Goal: Book appointment/travel/reservation

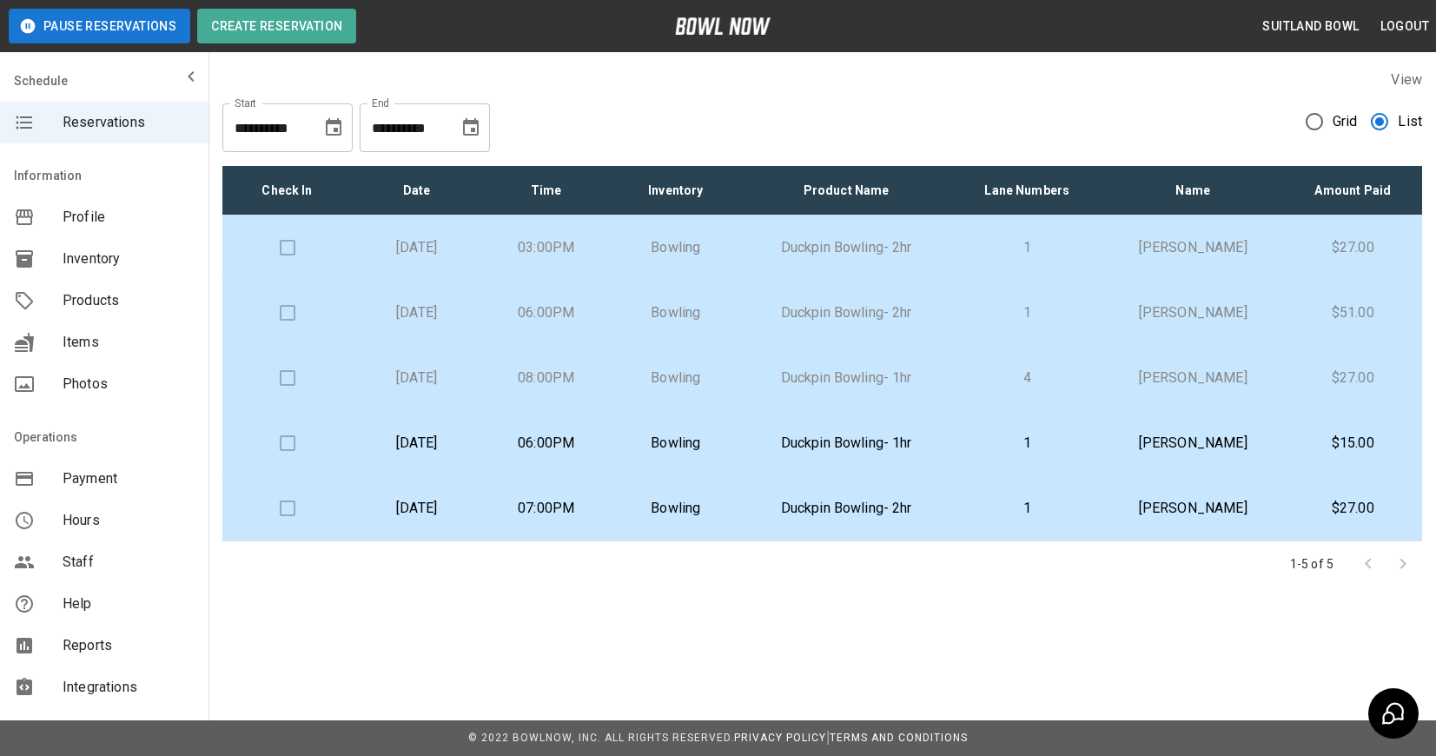
click at [811, 527] on td "Duckpin Bowling- 2hr" at bounding box center [846, 508] width 212 height 65
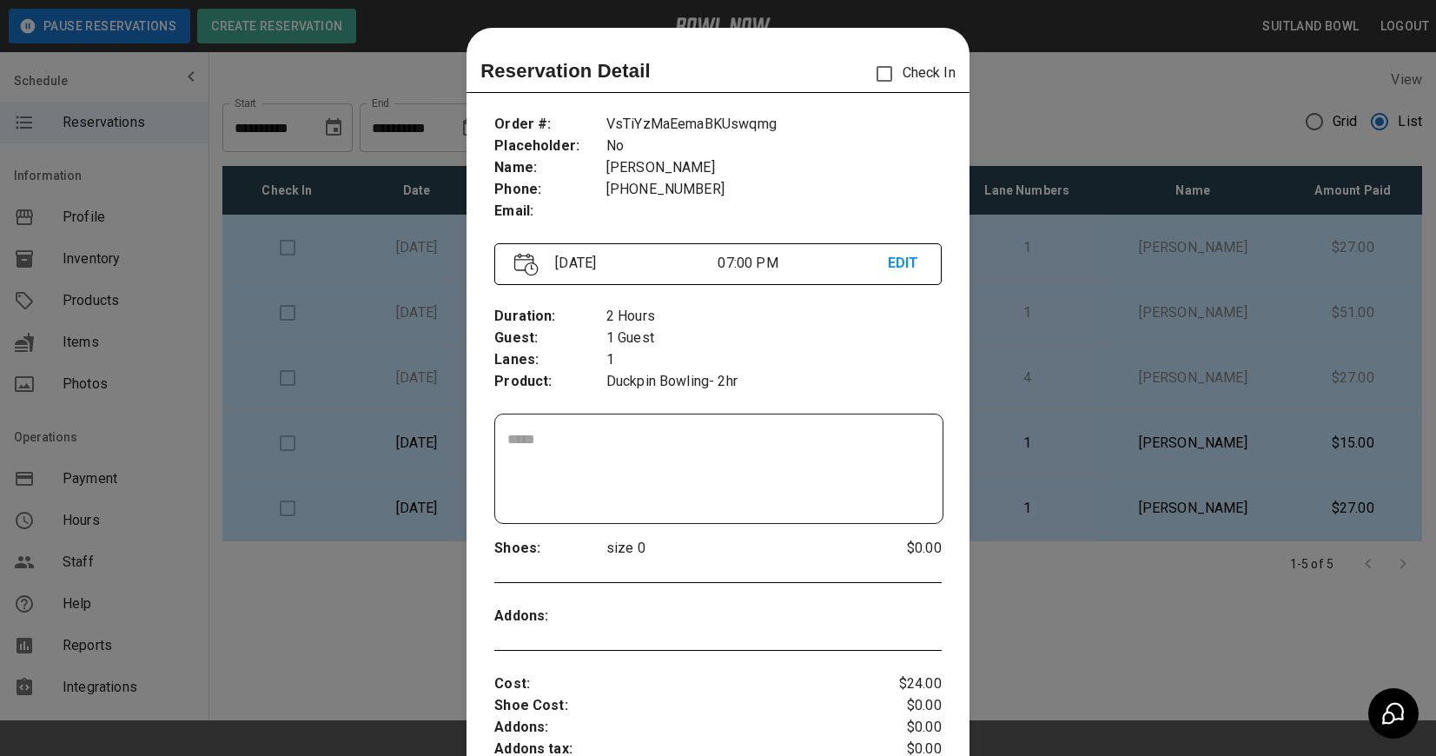
scroll to position [28, 0]
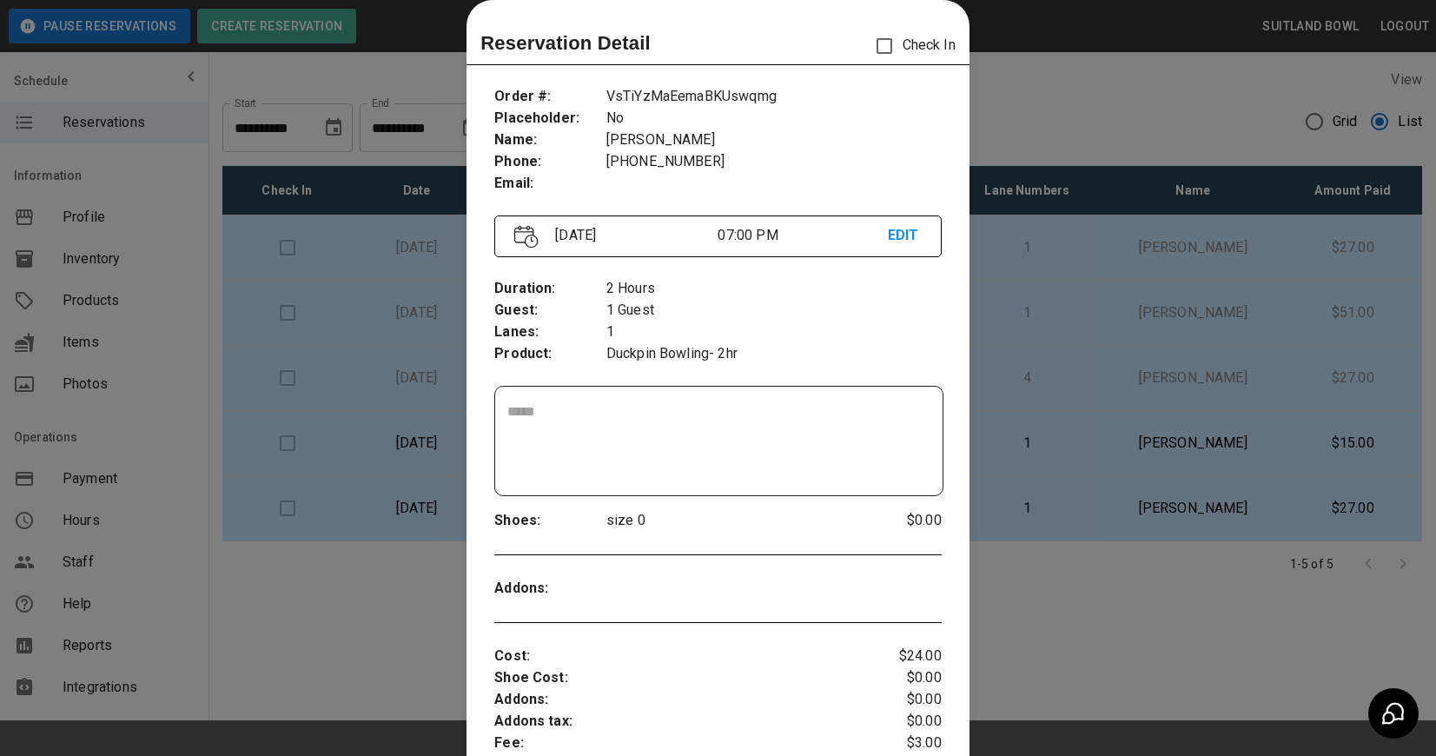
click at [882, 231] on p "07:00 PM" at bounding box center [801, 235] width 169 height 21
click at [888, 231] on p "EDIT" at bounding box center [905, 236] width 34 height 22
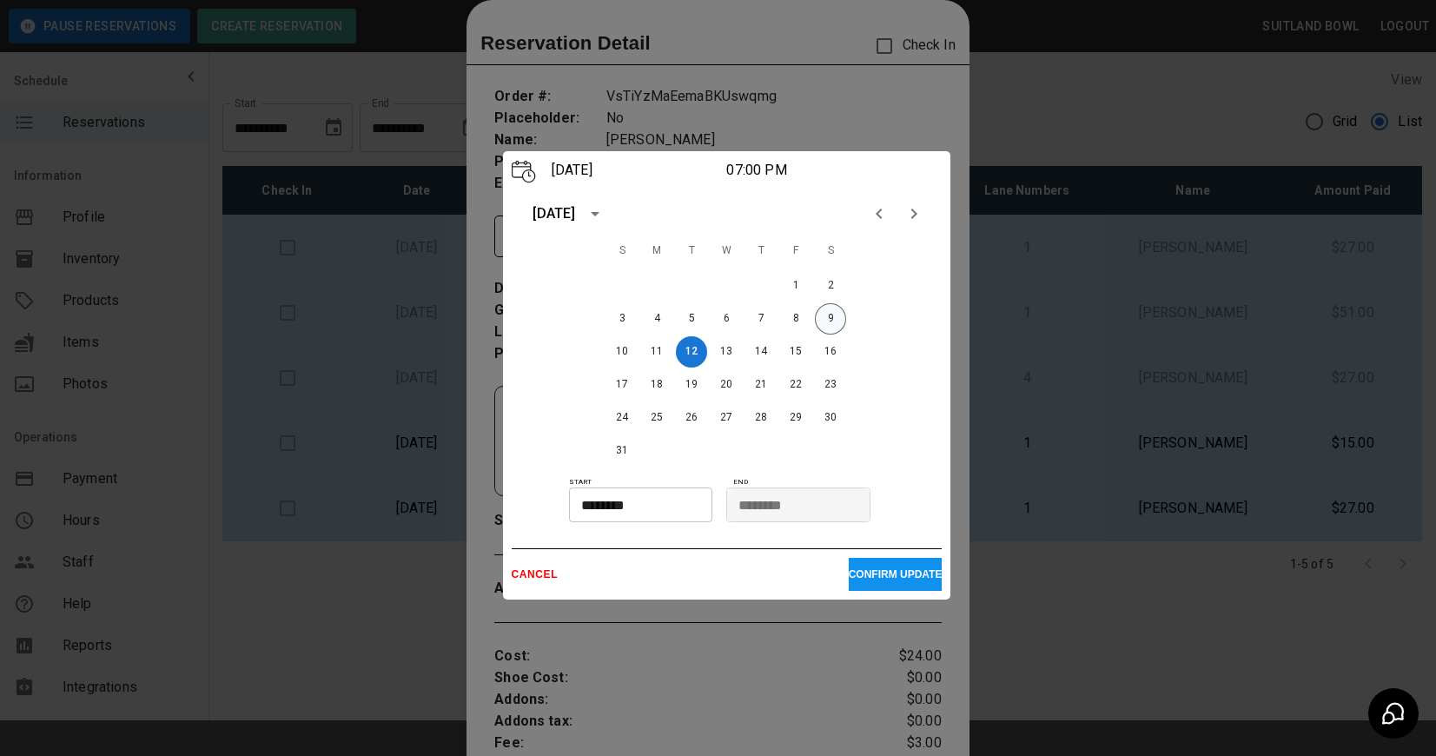
click at [833, 307] on button "9" at bounding box center [830, 318] width 31 height 31
click at [862, 584] on button "CONFIRM UPDATE" at bounding box center [895, 574] width 94 height 33
click at [861, 578] on p "CONFIRM UPDATE" at bounding box center [895, 574] width 94 height 12
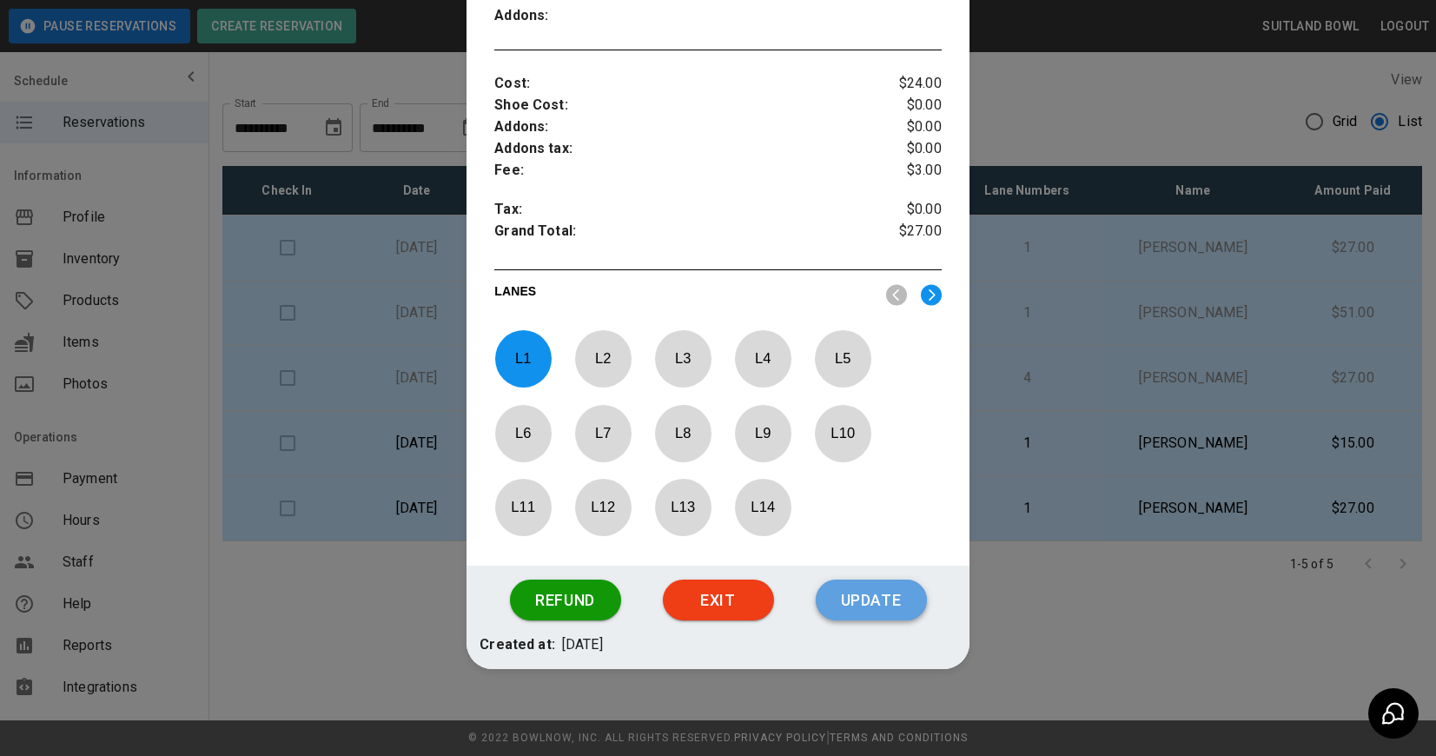
click at [859, 605] on button "Update" at bounding box center [870, 600] width 111 height 42
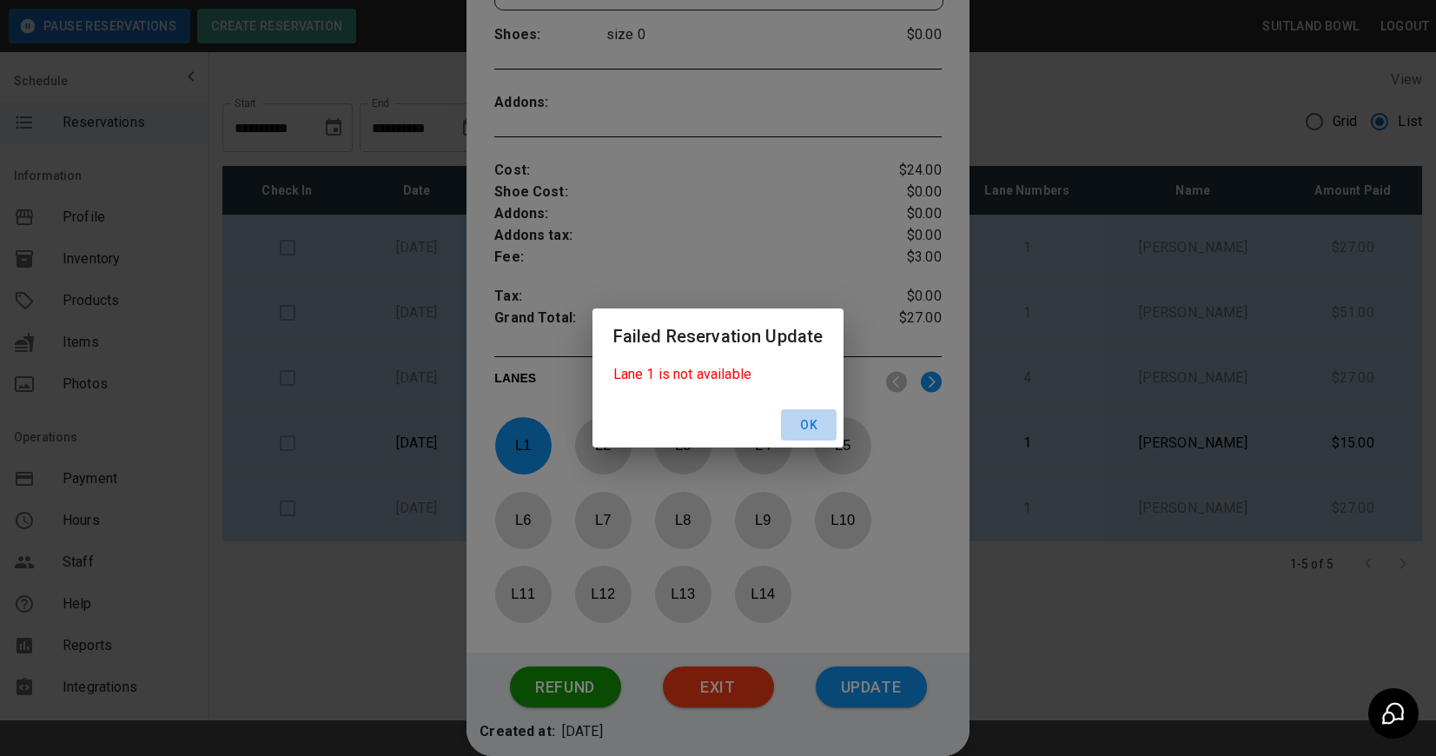
click at [809, 426] on button "Ok" at bounding box center [809, 425] width 56 height 32
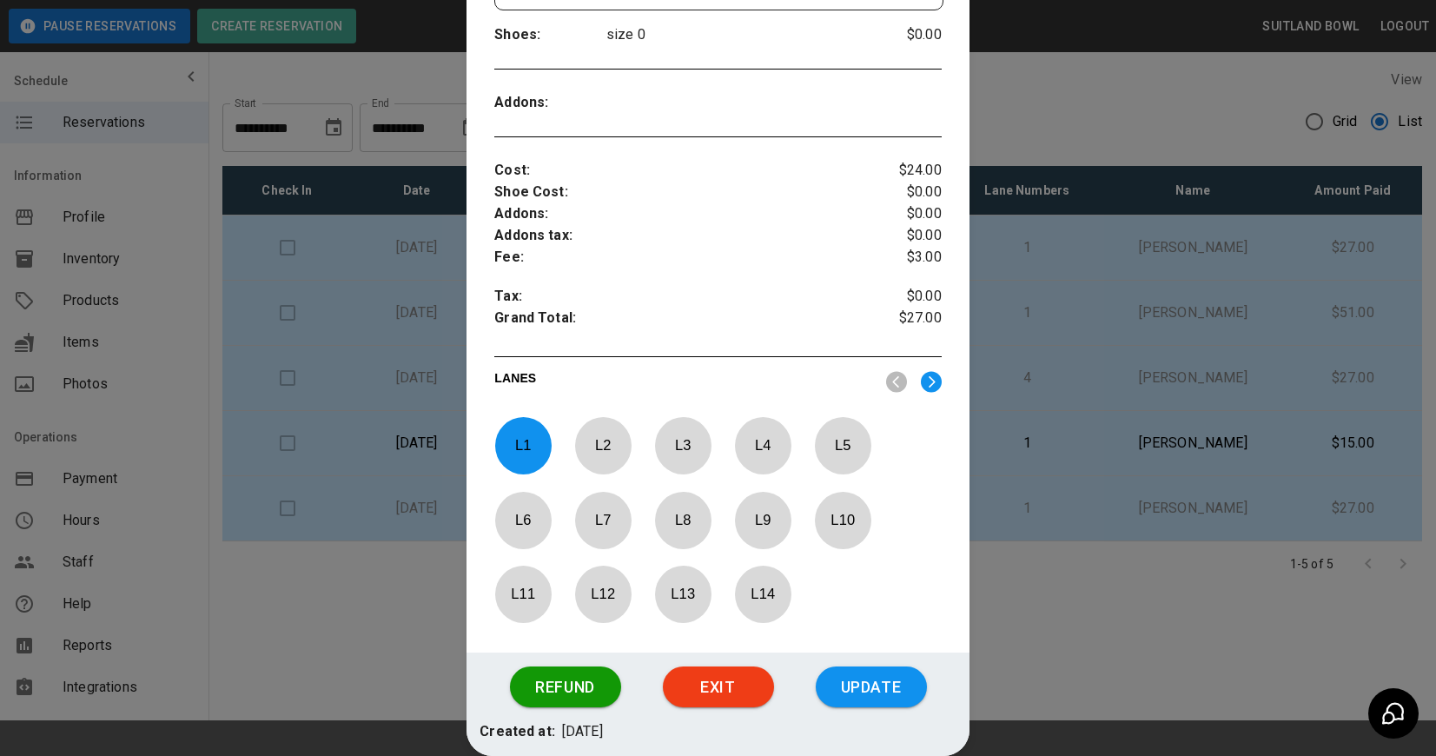
click at [687, 518] on p "L 8" at bounding box center [682, 519] width 57 height 41
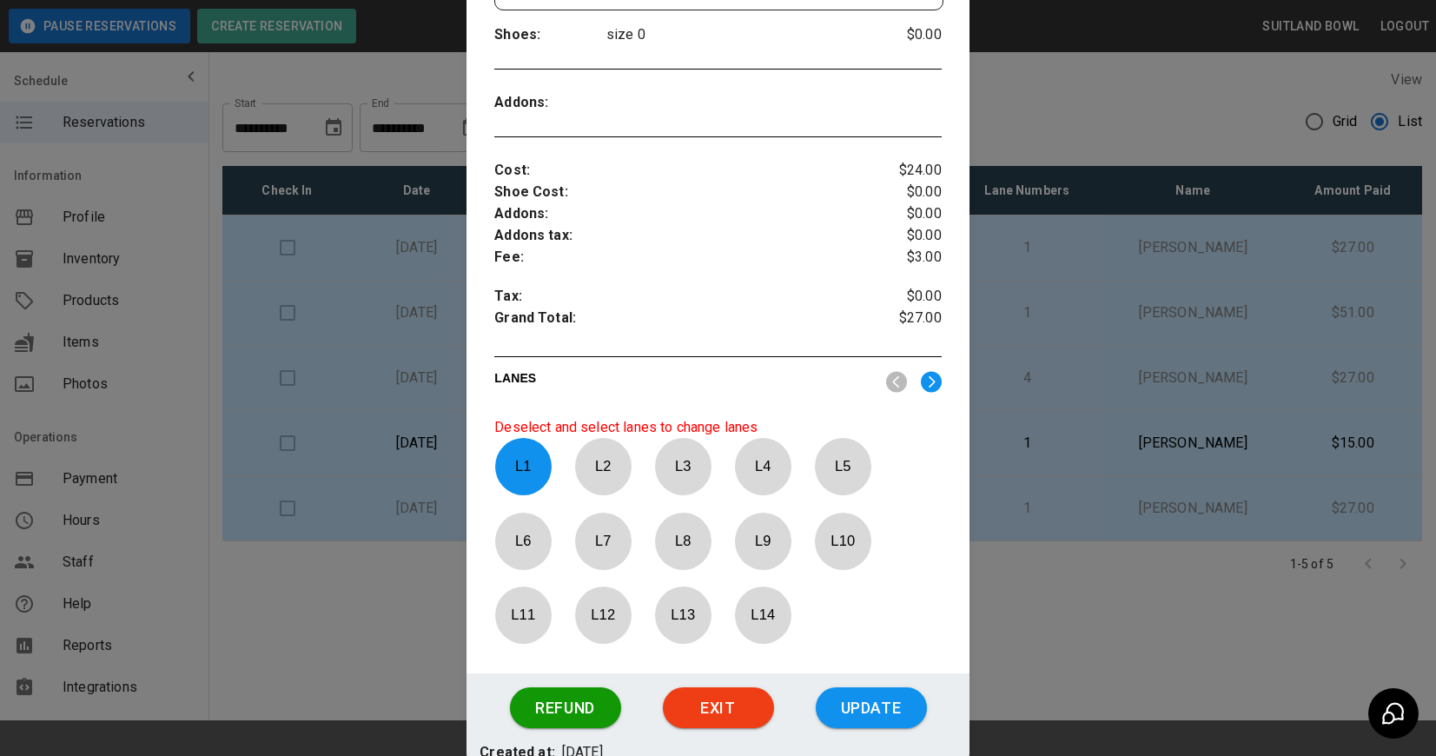
click at [683, 547] on p "L 8" at bounding box center [682, 540] width 57 height 41
click at [529, 472] on p "L 1" at bounding box center [522, 466] width 57 height 41
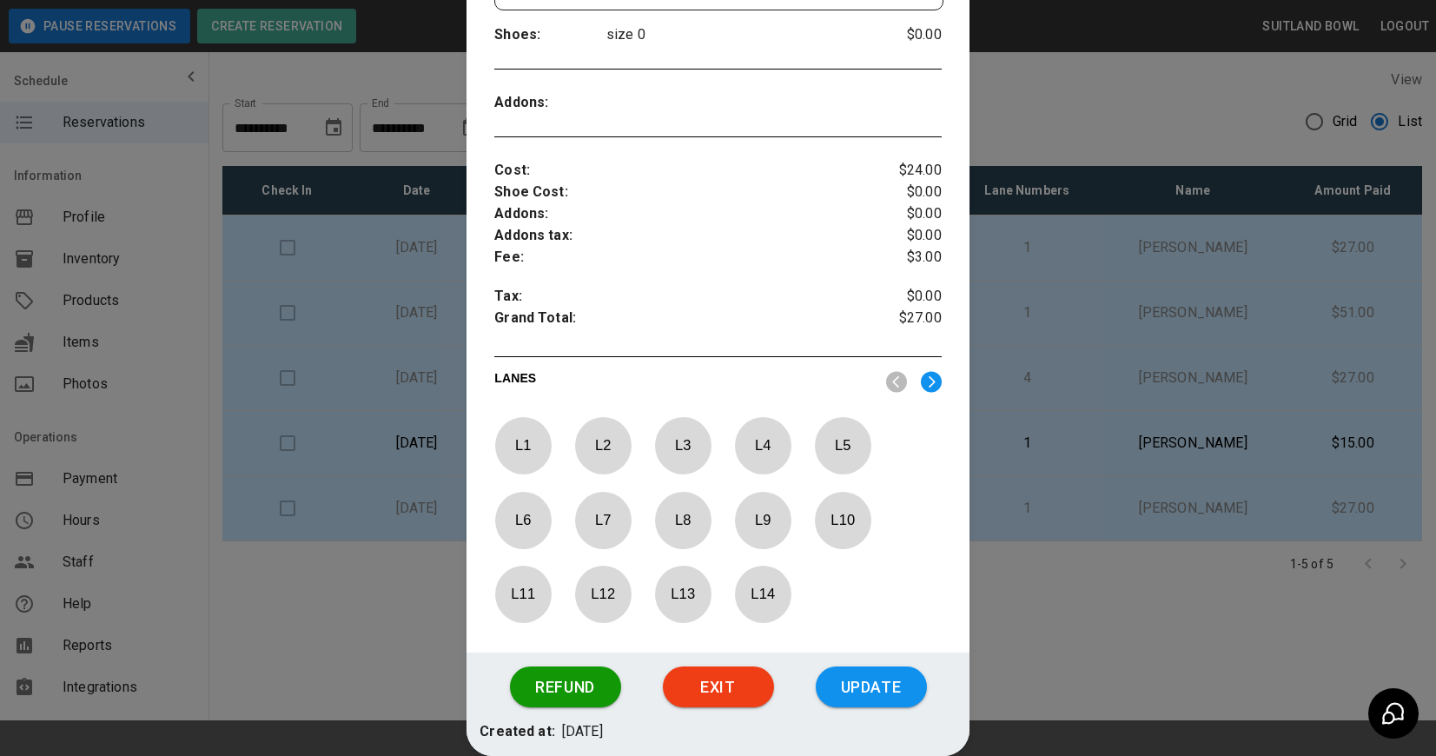
click at [601, 592] on p "L 12" at bounding box center [602, 593] width 57 height 41
click at [835, 690] on button "Update" at bounding box center [870, 687] width 111 height 42
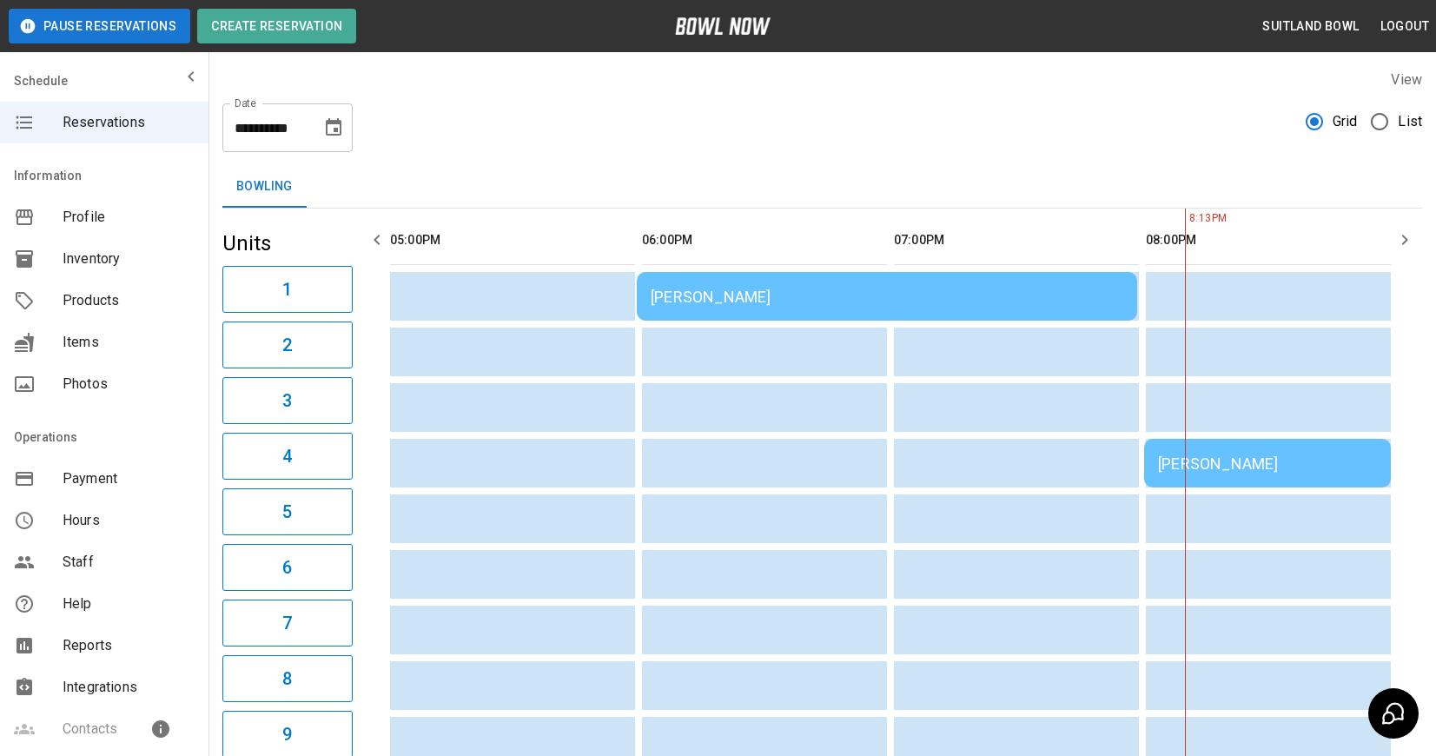
click at [1370, 138] on div "Grid List" at bounding box center [1363, 127] width 116 height 49
